Goal: Transaction & Acquisition: Purchase product/service

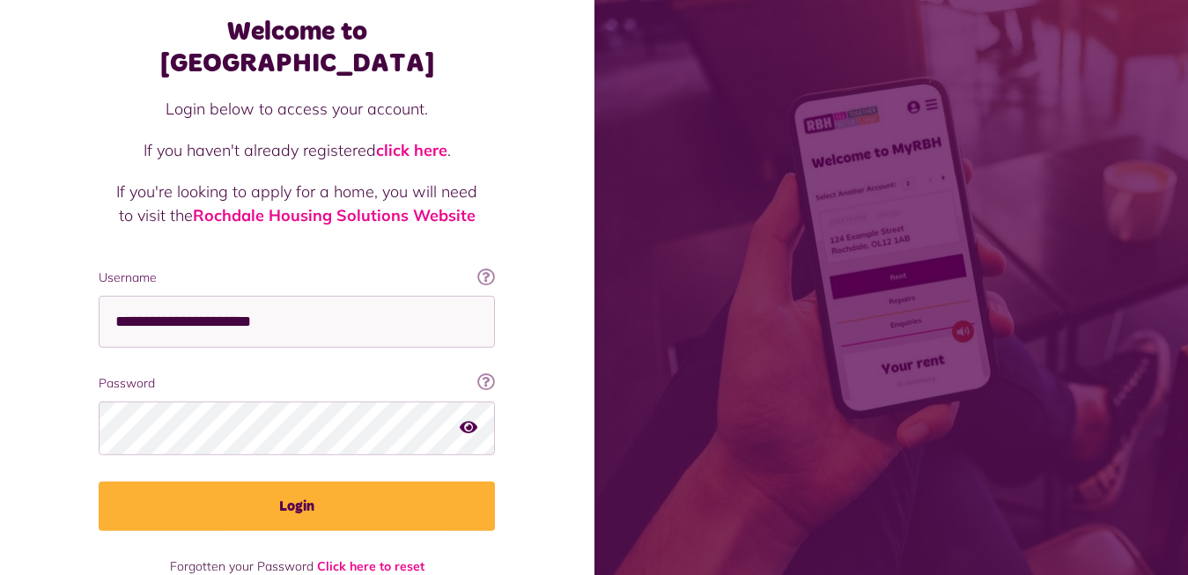
scroll to position [106, 0]
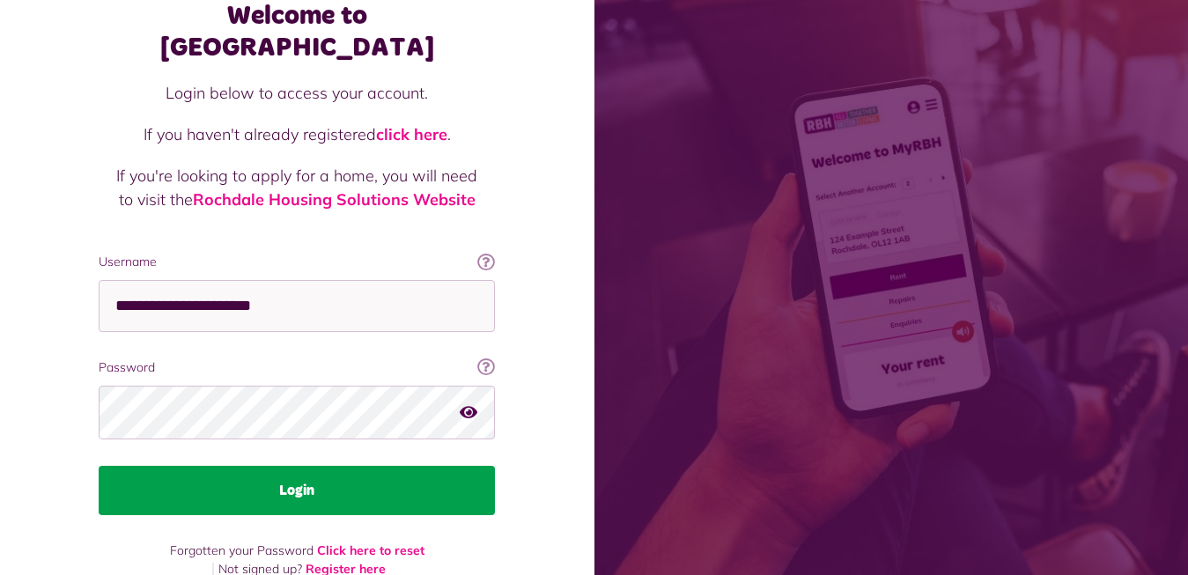
click at [285, 466] on button "Login" at bounding box center [297, 490] width 396 height 49
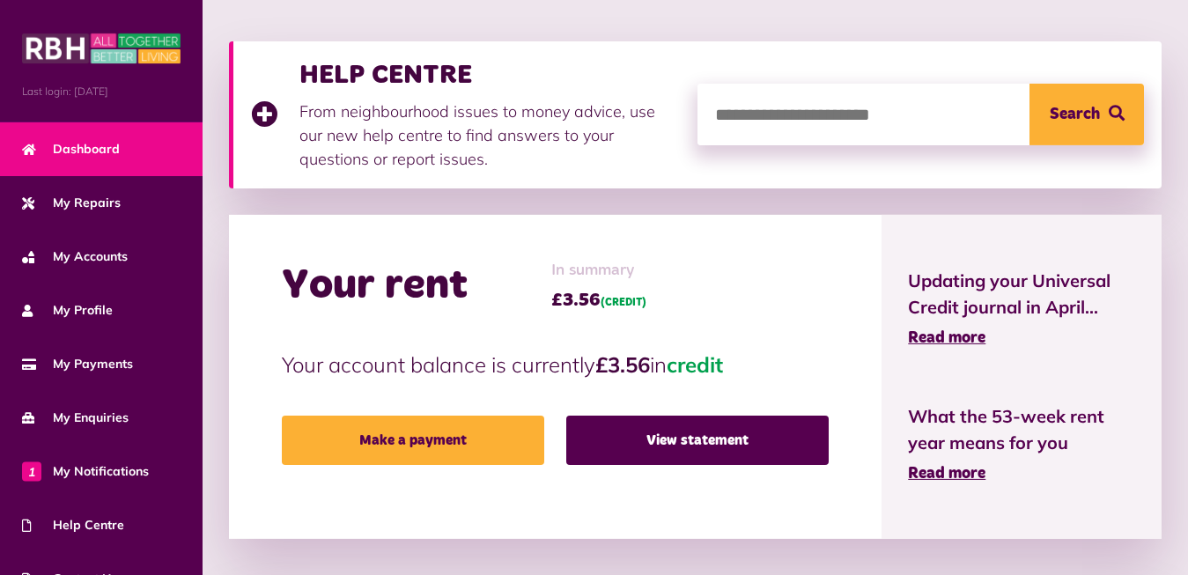
scroll to position [269, 0]
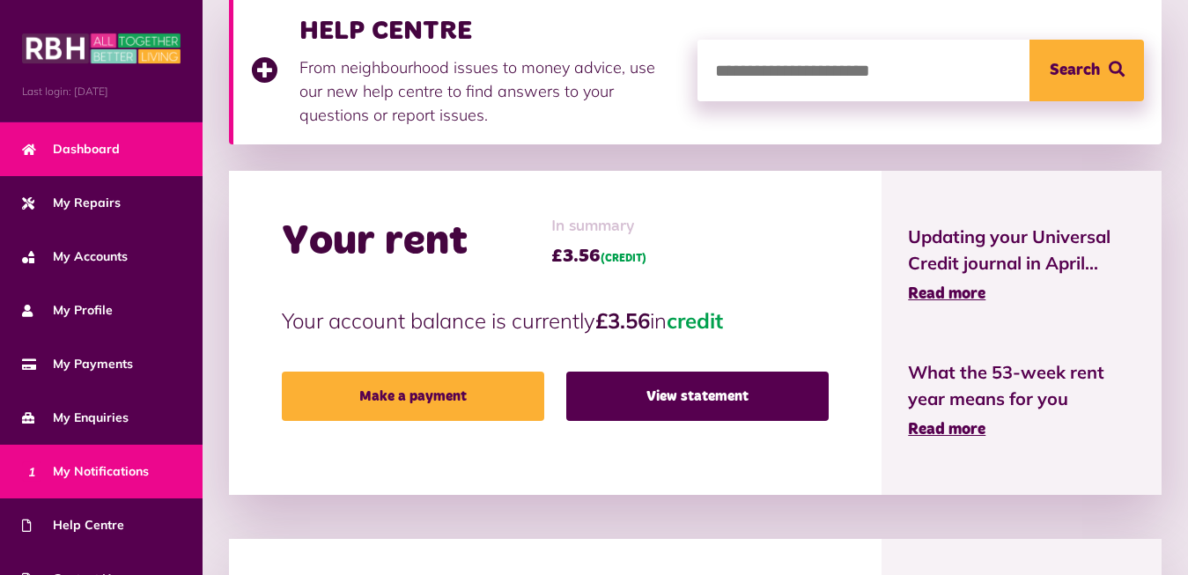
click at [86, 472] on span "1 My Notifications" at bounding box center [85, 471] width 127 height 18
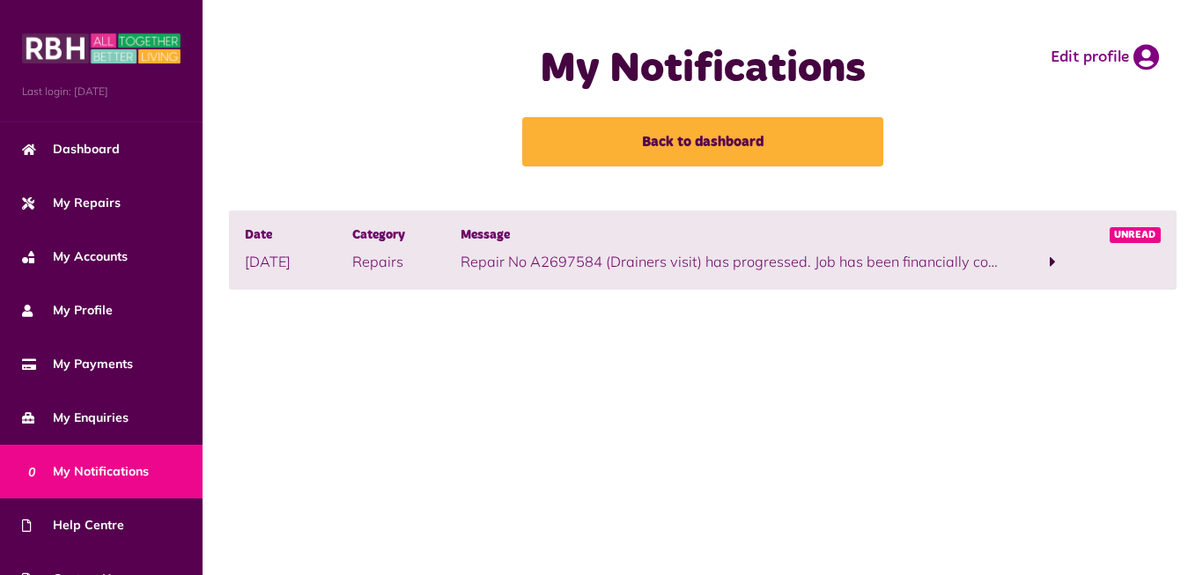
click at [1135, 232] on span "Unread" at bounding box center [1136, 235] width 52 height 16
click at [1053, 261] on span at bounding box center [1053, 262] width 6 height 16
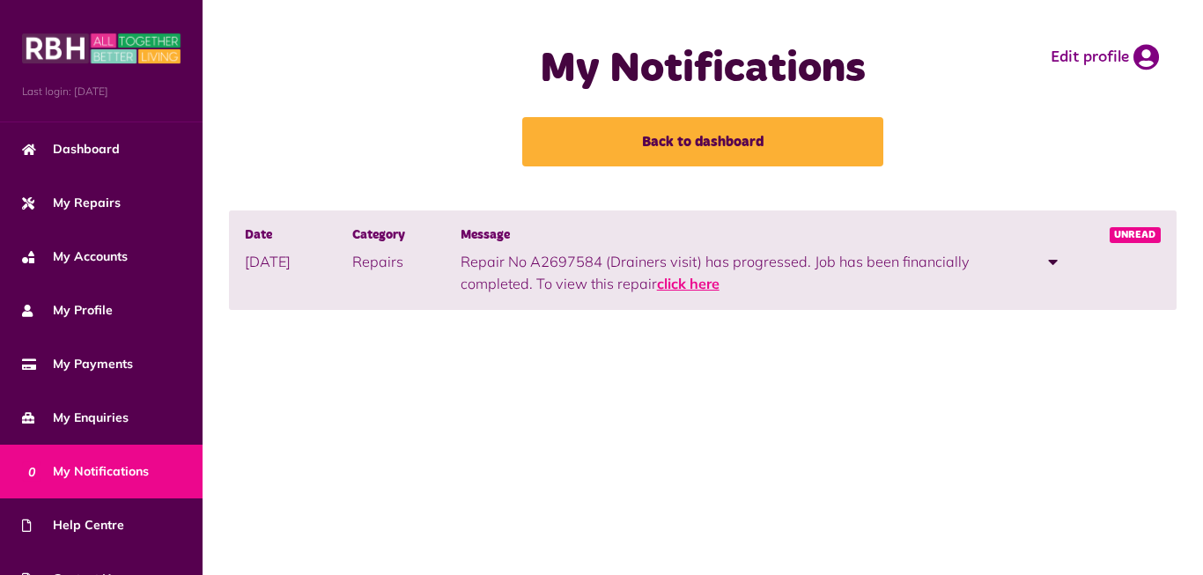
click at [687, 285] on link "click here" at bounding box center [688, 284] width 63 height 18
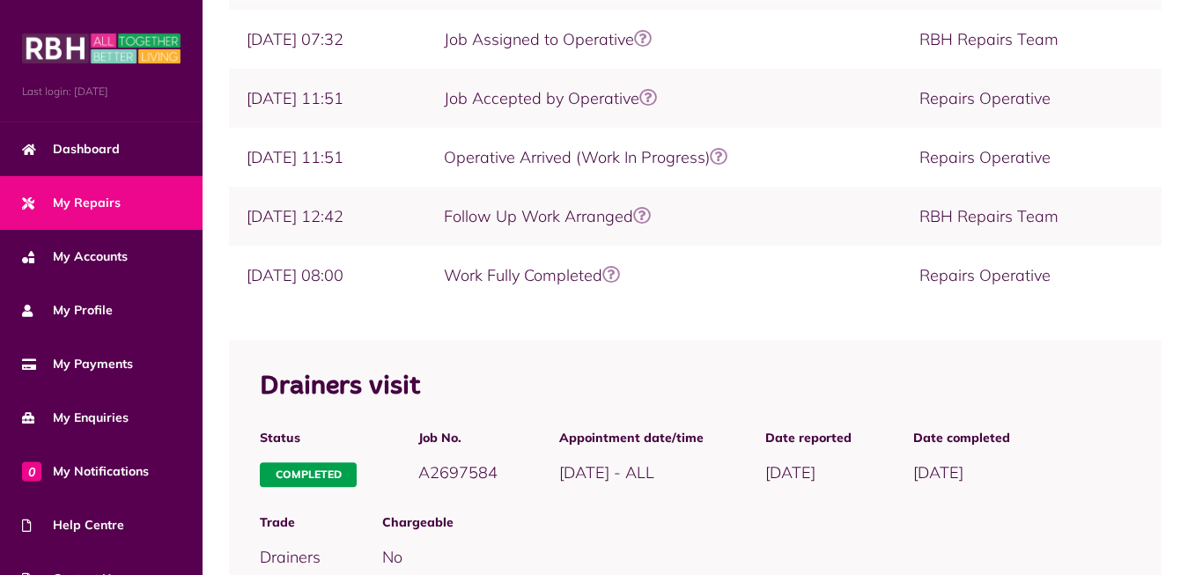
scroll to position [621, 0]
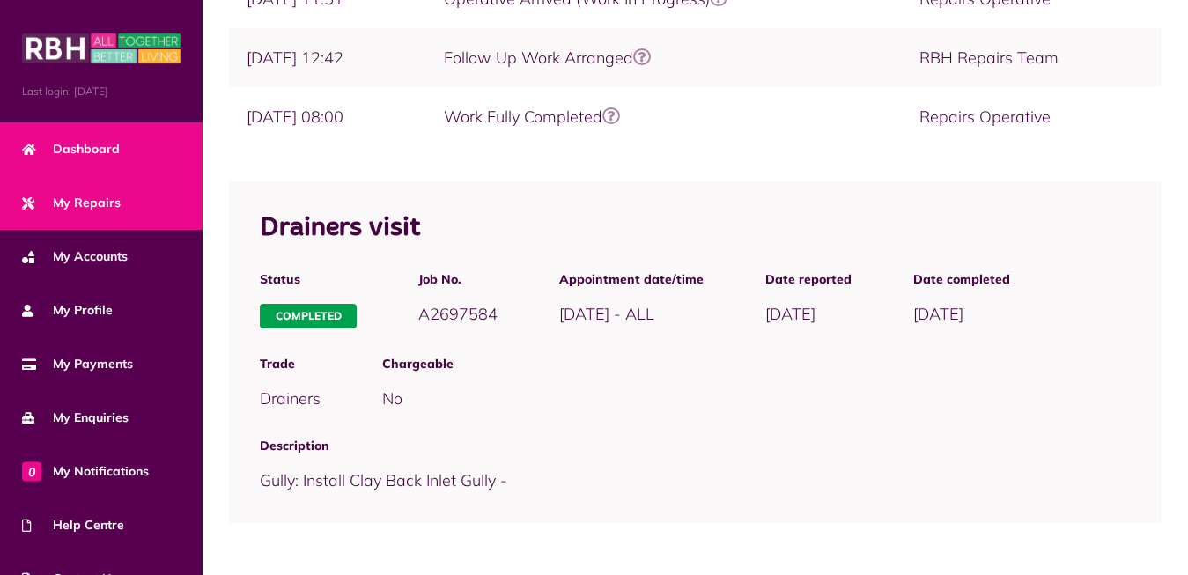
click at [93, 148] on span "Dashboard" at bounding box center [71, 149] width 98 height 18
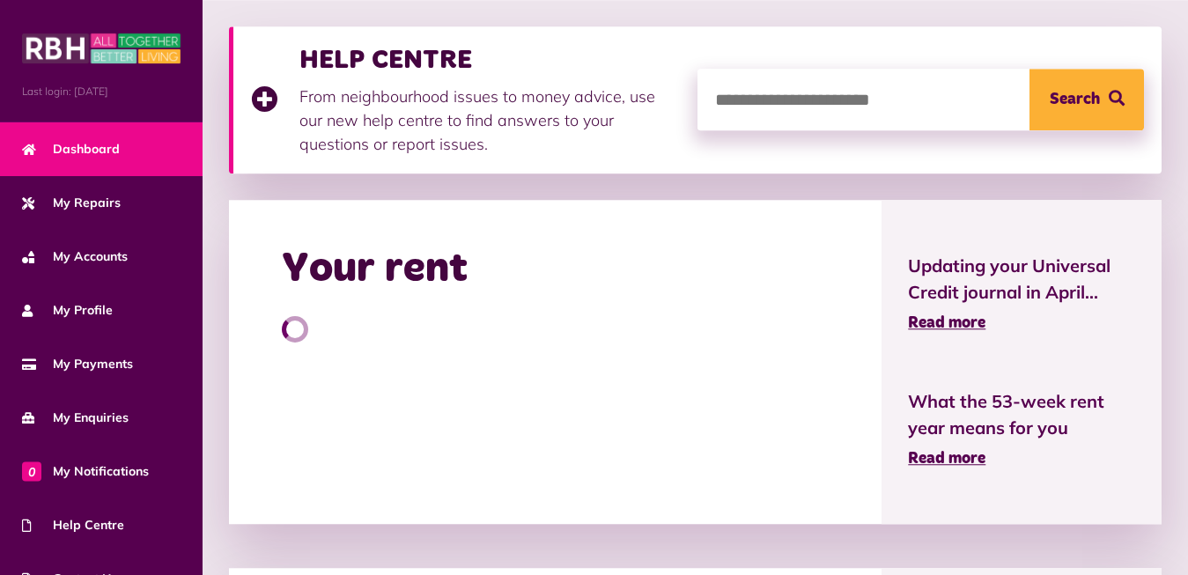
scroll to position [269, 0]
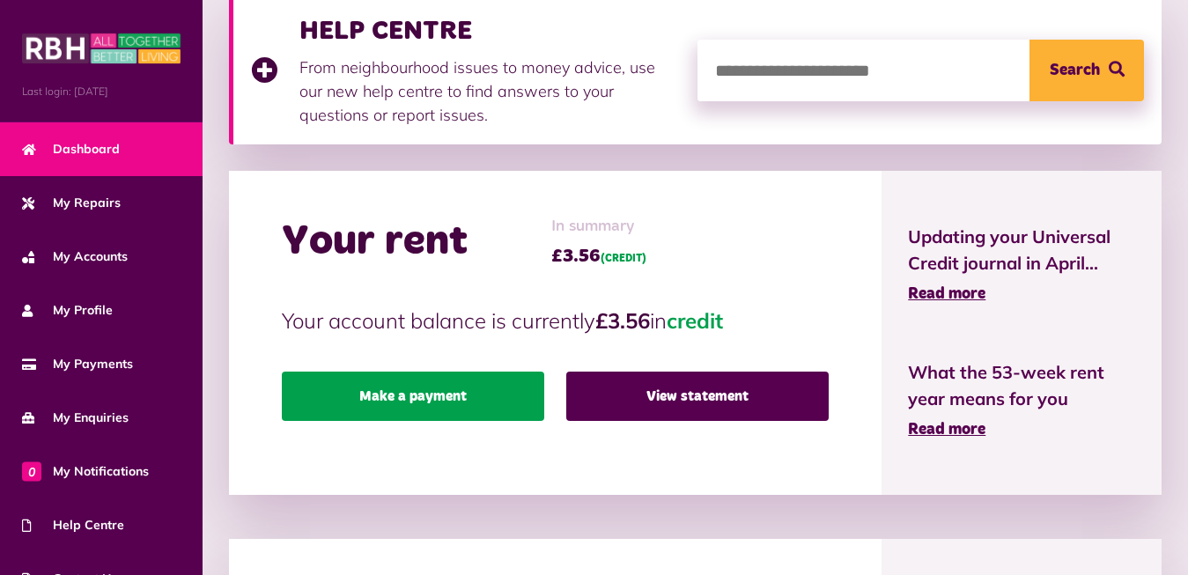
click at [397, 391] on link "Make a payment" at bounding box center [413, 396] width 262 height 49
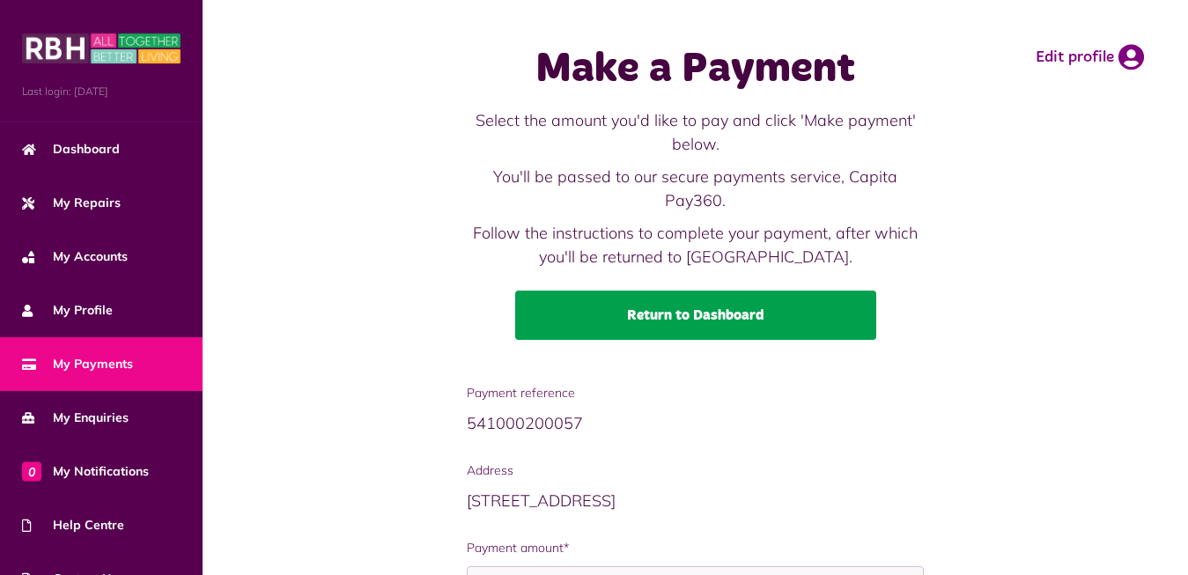
click at [727, 310] on link "Return to Dashboard" at bounding box center [695, 315] width 361 height 49
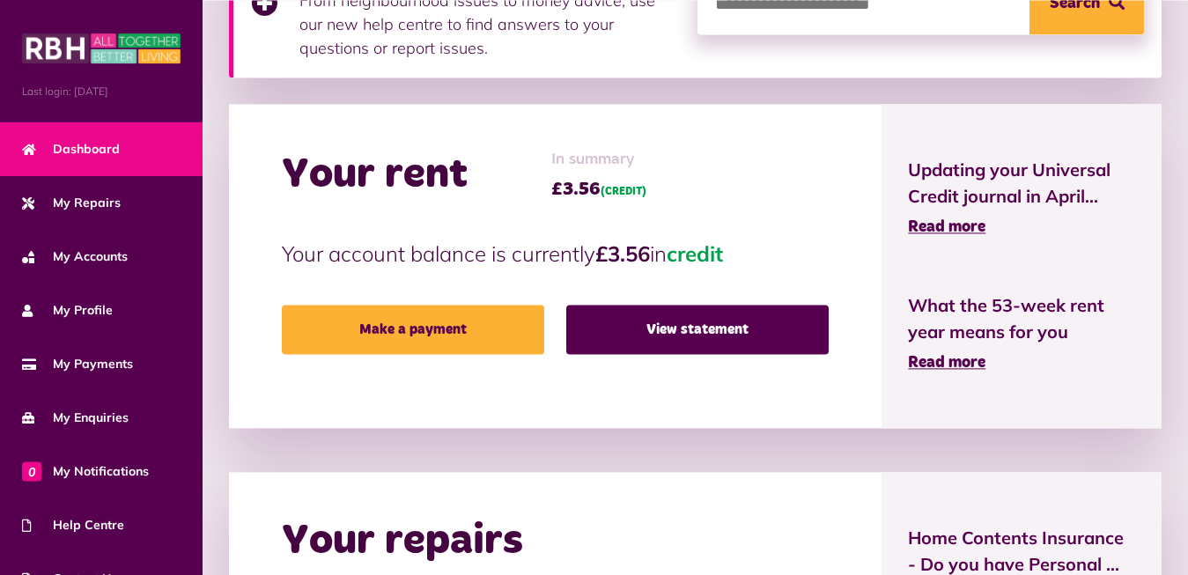
scroll to position [359, 0]
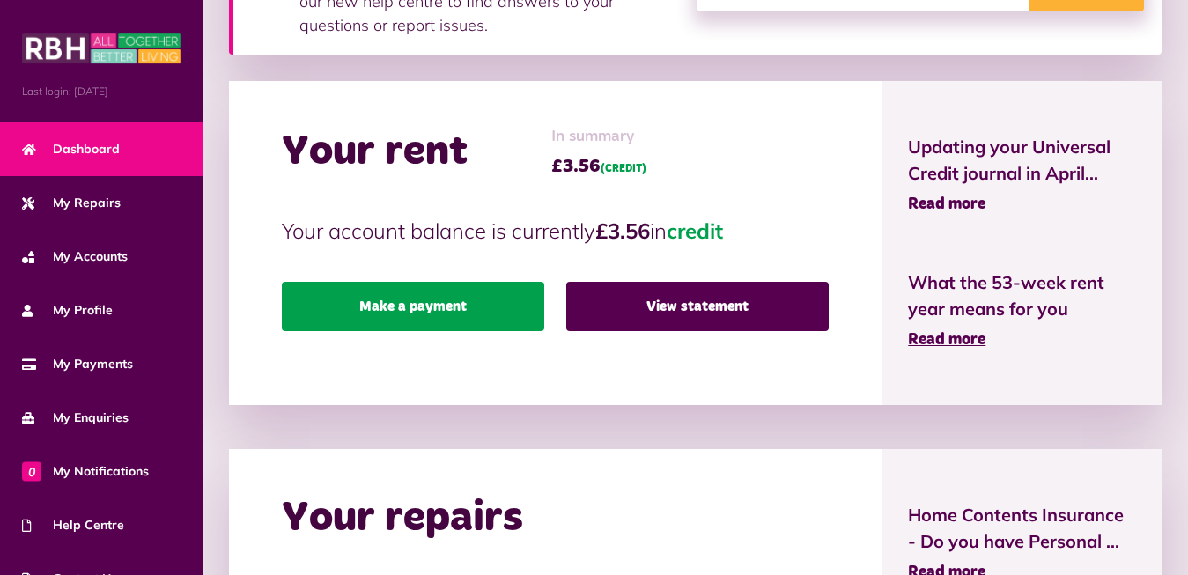
click at [397, 312] on link "Make a payment" at bounding box center [413, 306] width 262 height 49
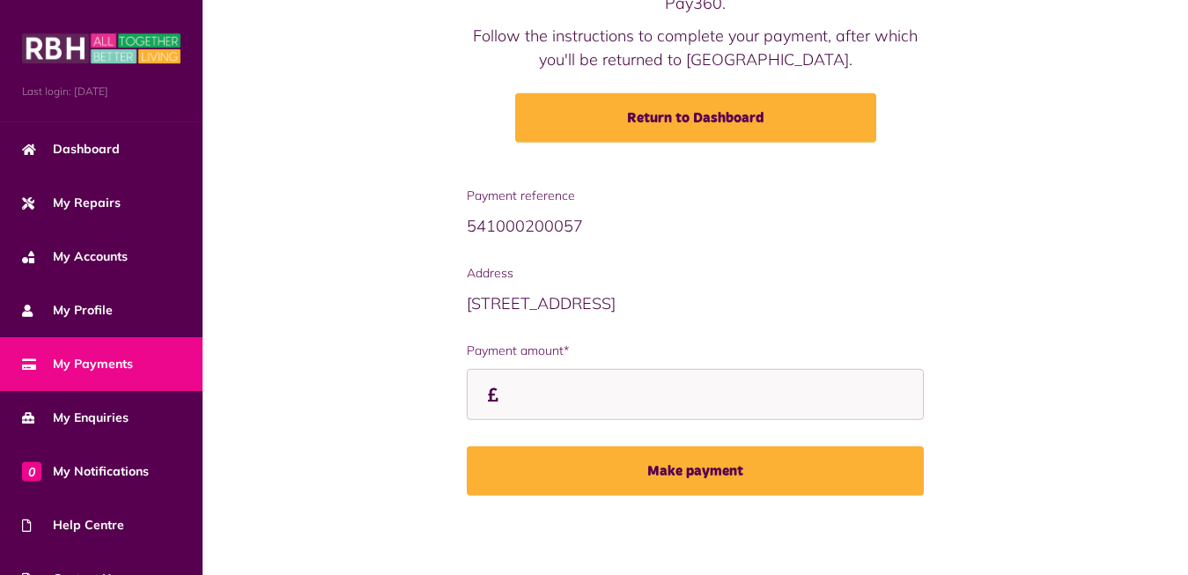
scroll to position [200, 0]
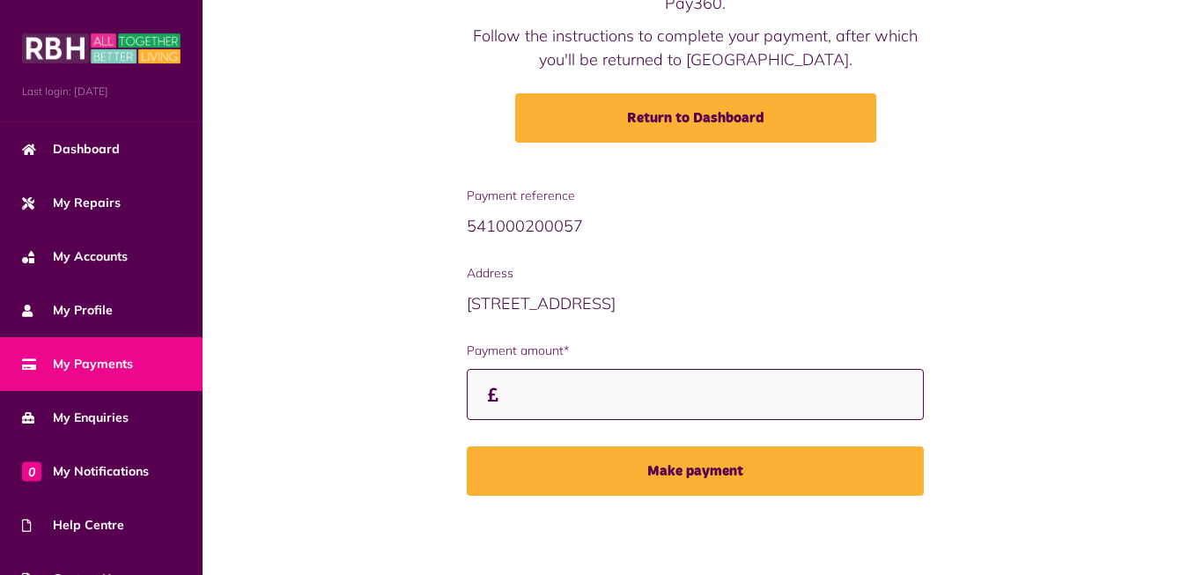
click at [529, 395] on input "Payment amount*" at bounding box center [696, 395] width 458 height 52
type input "******"
click at [467, 446] on button "Make payment" at bounding box center [696, 470] width 458 height 49
